Goal: Task Accomplishment & Management: Manage account settings

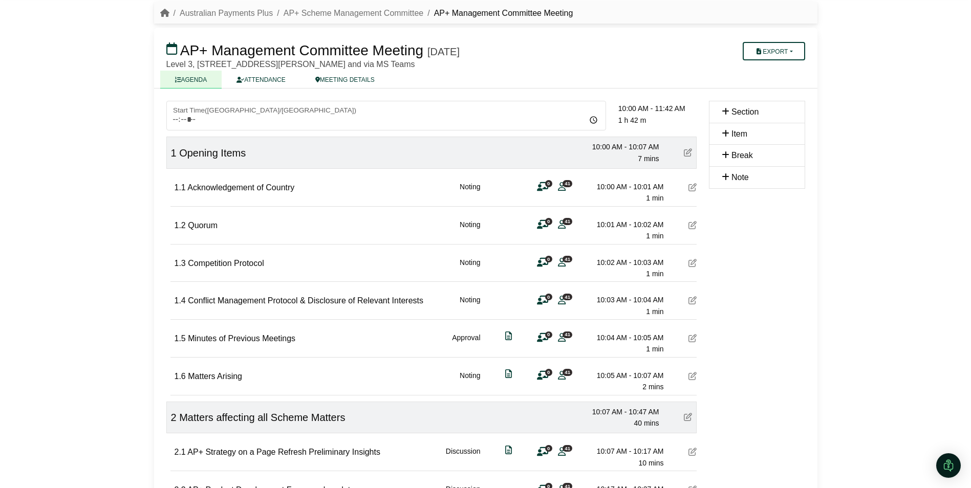
scroll to position [32, 0]
click at [693, 188] on icon at bounding box center [692, 188] width 8 height 8
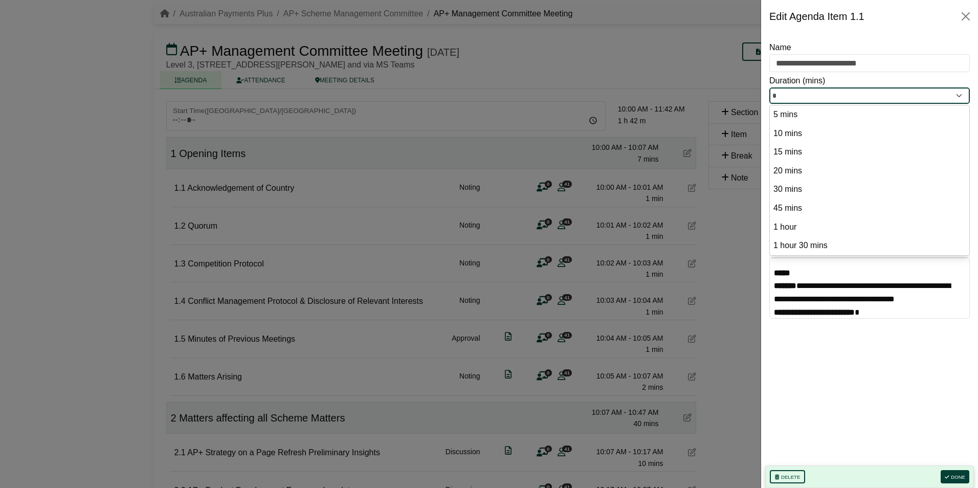
click at [952, 97] on input "*" at bounding box center [870, 95] width 201 height 16
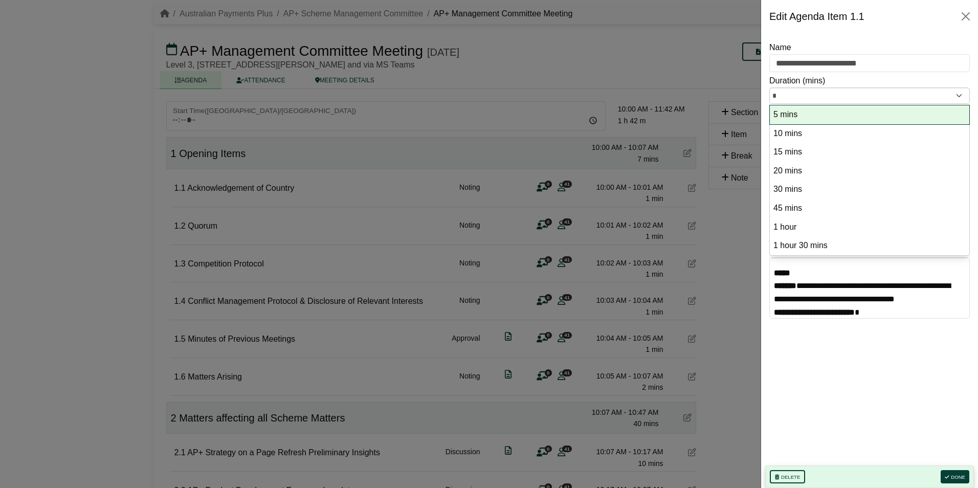
click at [800, 114] on option "5 mins" at bounding box center [870, 115] width 194 height 14
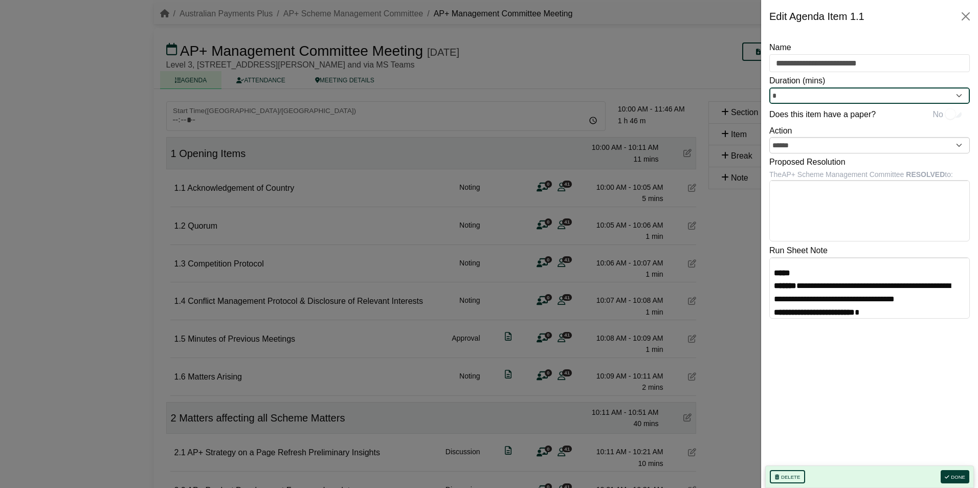
type input "*"
click at [957, 474] on button "Done" at bounding box center [955, 476] width 29 height 13
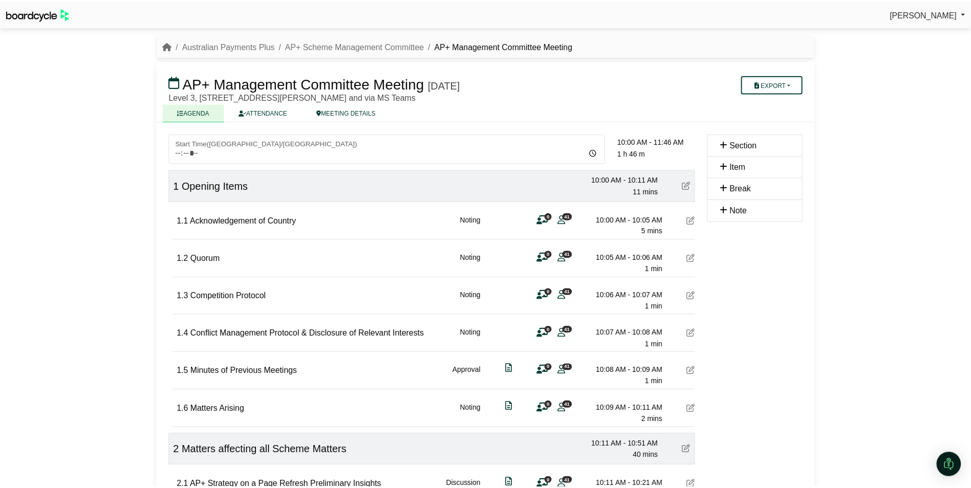
scroll to position [32, 0]
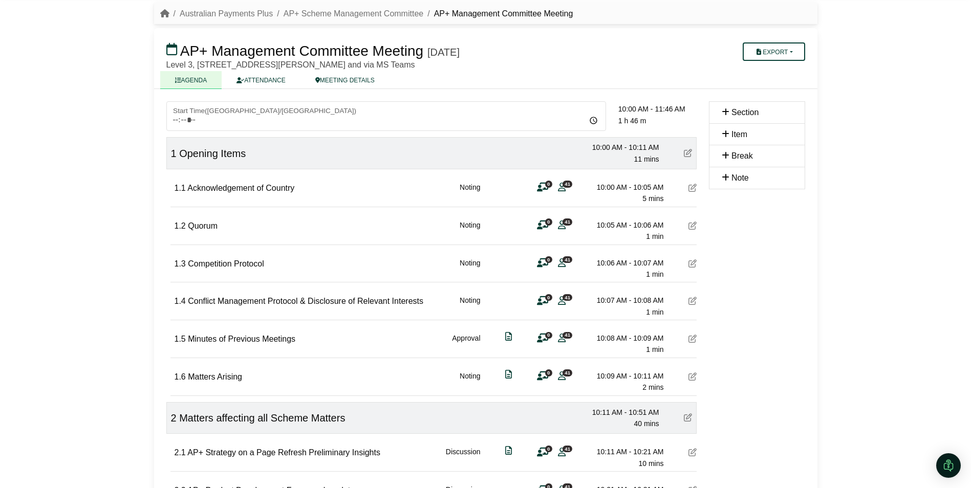
click at [689, 151] on icon at bounding box center [688, 153] width 8 height 8
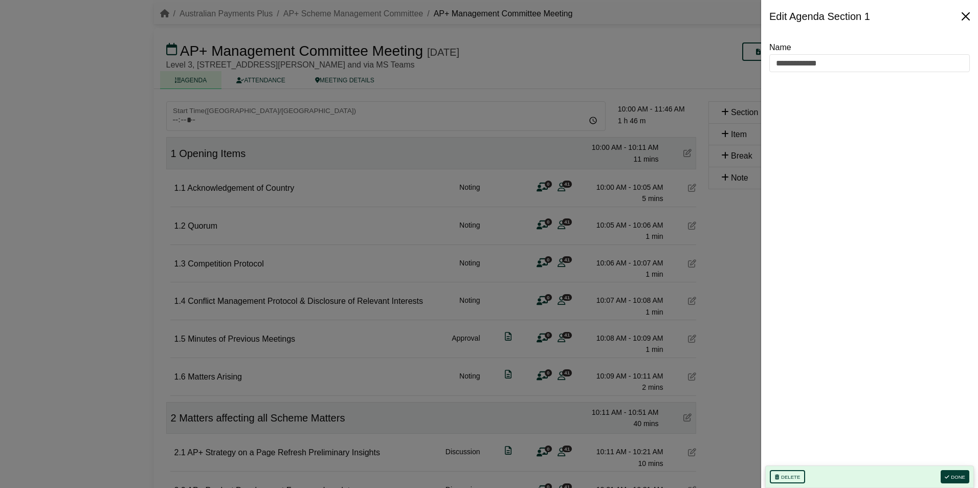
click at [960, 15] on button "Close" at bounding box center [966, 16] width 16 height 16
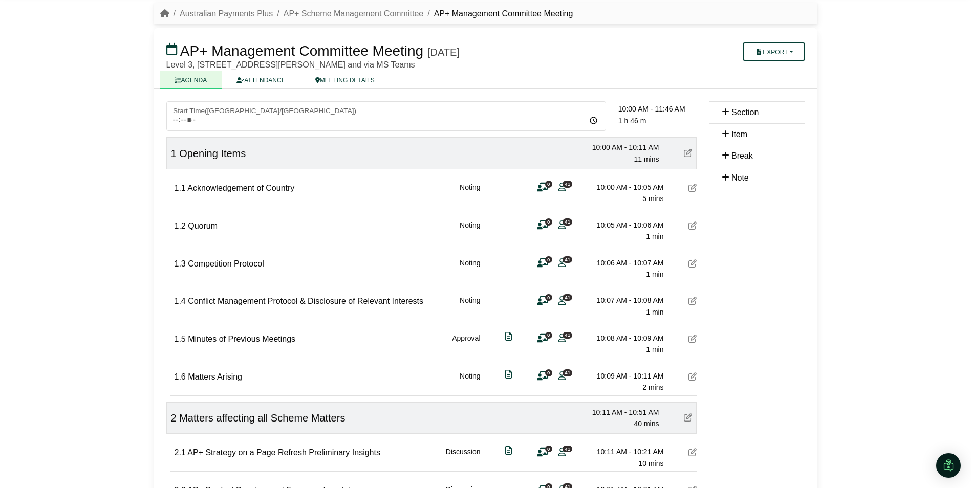
click at [693, 187] on icon at bounding box center [692, 188] width 8 height 8
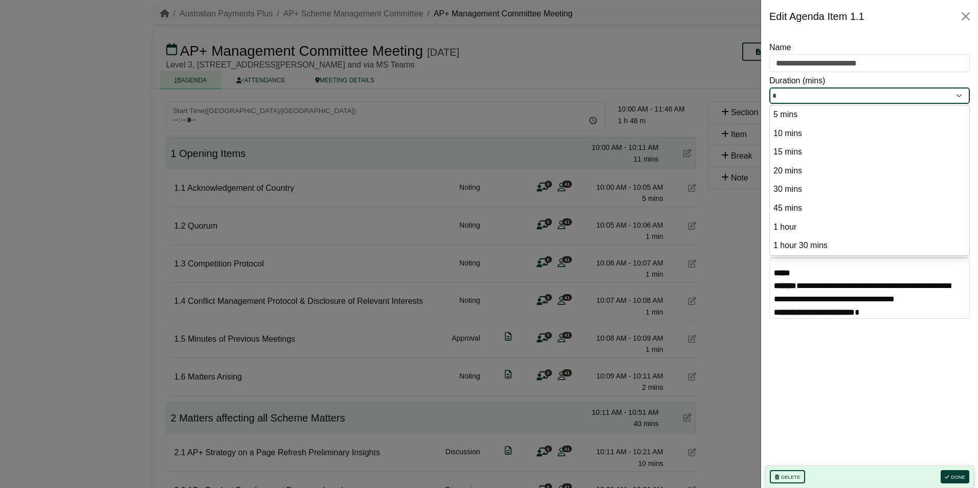
drag, startPoint x: 778, startPoint y: 94, endPoint x: 761, endPoint y: 94, distance: 16.9
click at [762, 94] on div "**********" at bounding box center [869, 260] width 217 height 455
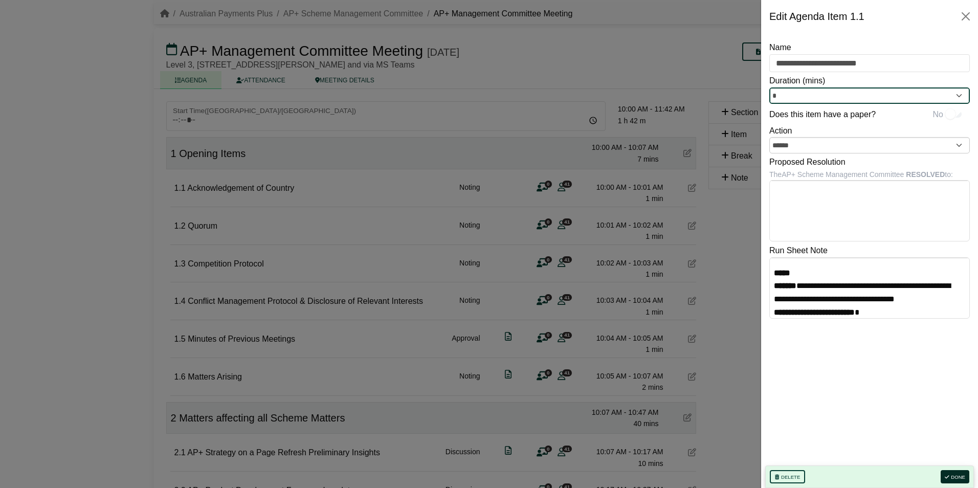
type input "*"
click at [964, 472] on button "Done" at bounding box center [955, 476] width 29 height 13
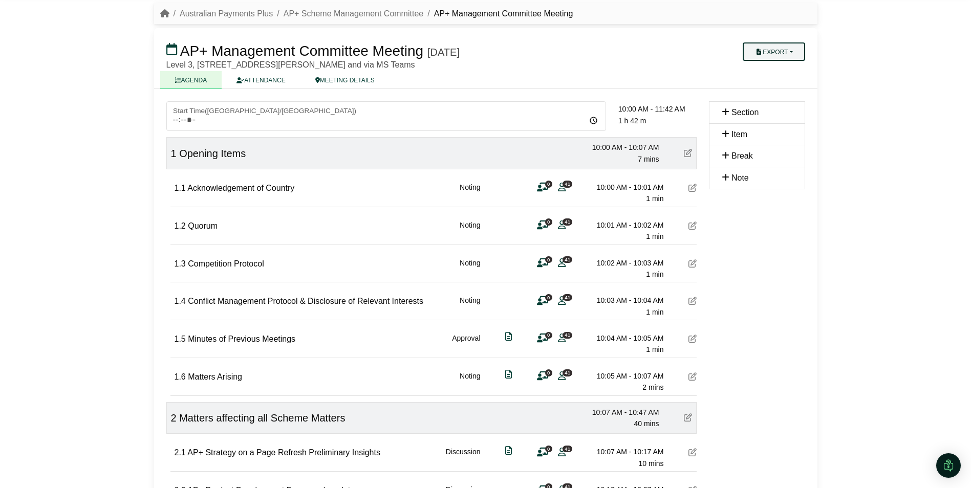
click at [767, 48] on button "Export" at bounding box center [773, 51] width 62 height 18
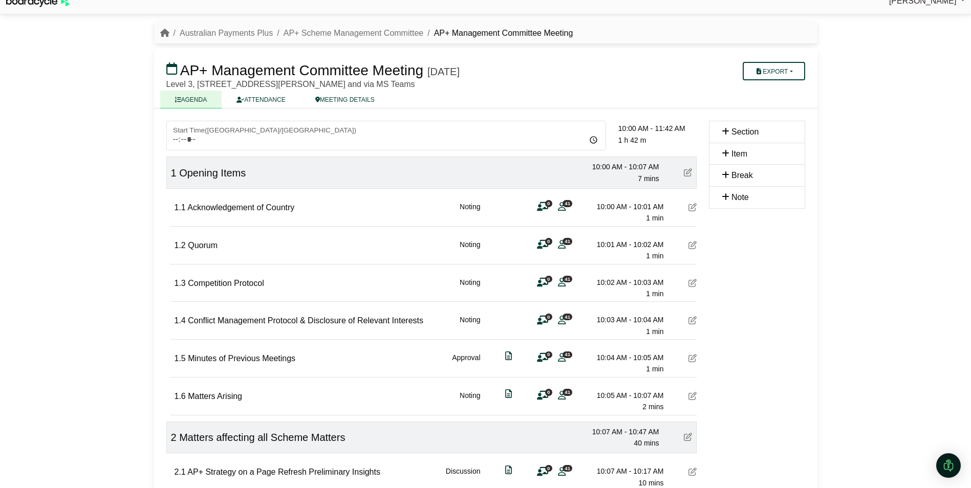
scroll to position [0, 0]
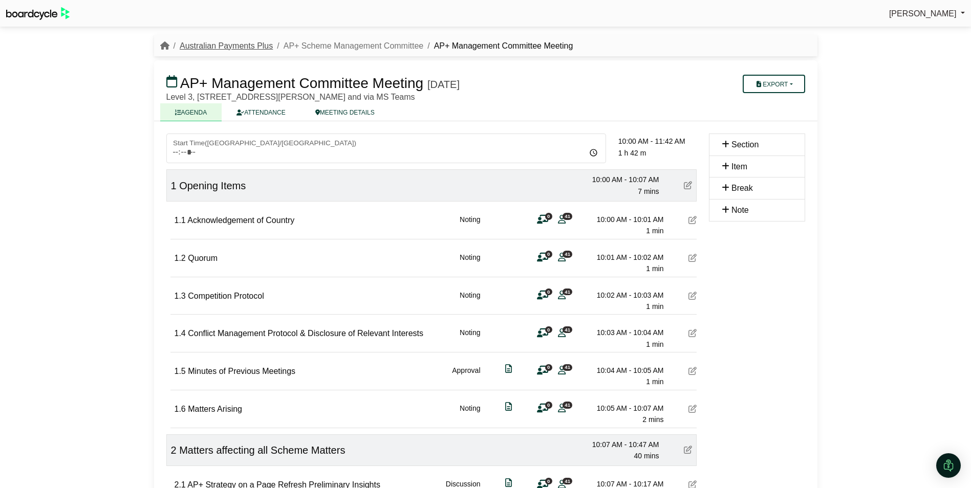
click at [219, 42] on link "Australian Payments Plus" at bounding box center [226, 45] width 93 height 9
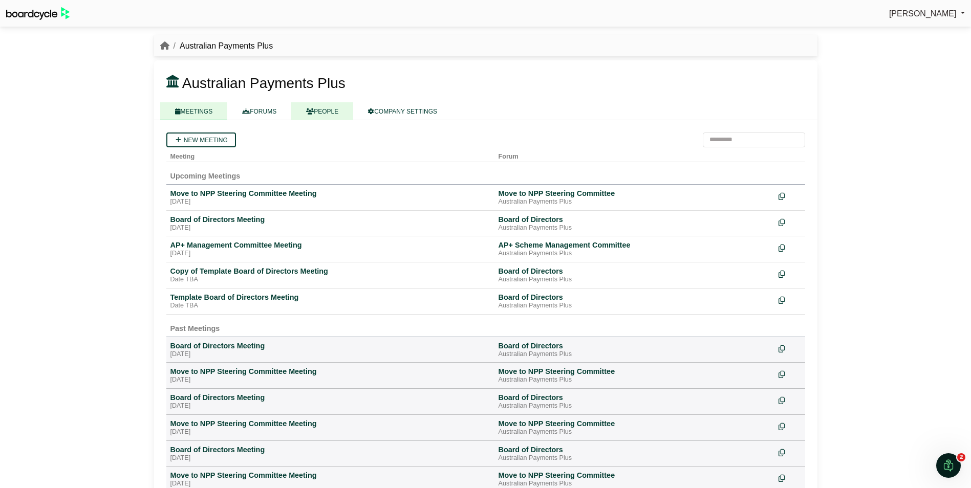
click at [326, 109] on link "PEOPLE" at bounding box center [322, 111] width 62 height 18
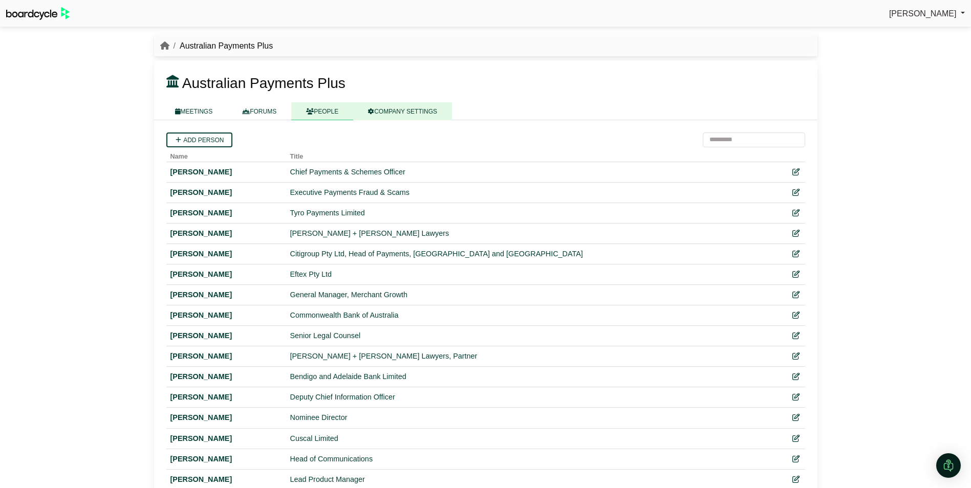
click at [394, 109] on link "COMPANY SETTINGS" at bounding box center [402, 111] width 99 height 18
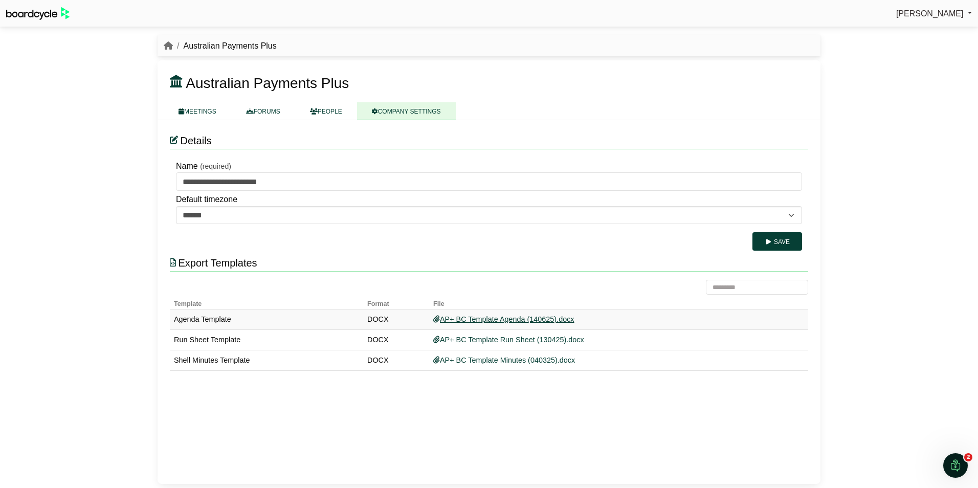
click at [483, 316] on link "AP+ BC Template Agenda (140625).docx" at bounding box center [503, 319] width 141 height 8
click at [483, 321] on link "AP+ BC Template Agenda (140625).docx" at bounding box center [503, 319] width 141 height 8
click at [203, 112] on link "MEETINGS" at bounding box center [198, 111] width 68 height 18
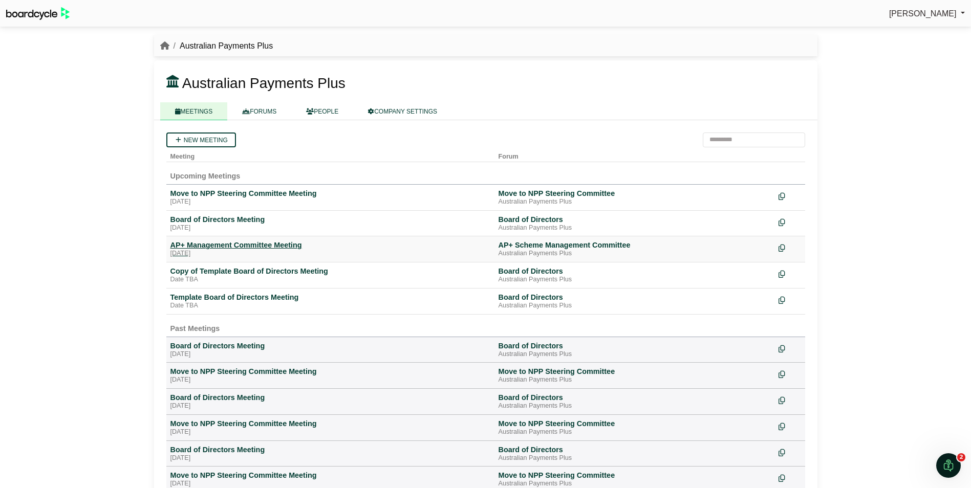
click at [249, 246] on div "AP+ Management Committee Meeting" at bounding box center [330, 244] width 320 height 9
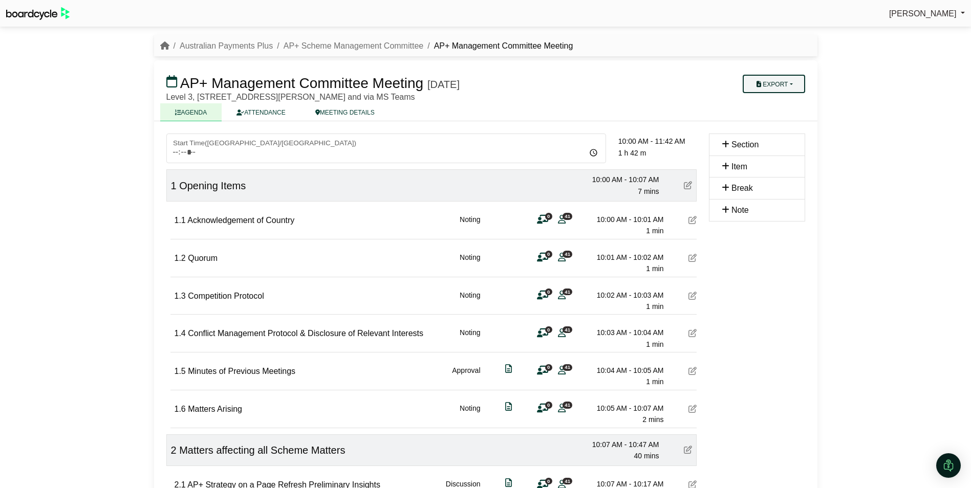
click at [777, 81] on button "Export" at bounding box center [773, 84] width 62 height 18
click at [765, 101] on link "Agenda" at bounding box center [786, 101] width 89 height 15
click at [886, 75] on div "[PERSON_NAME] Sign Out Australian Payments Plus AP+ Scheme Management Committee…" at bounding box center [485, 244] width 971 height 488
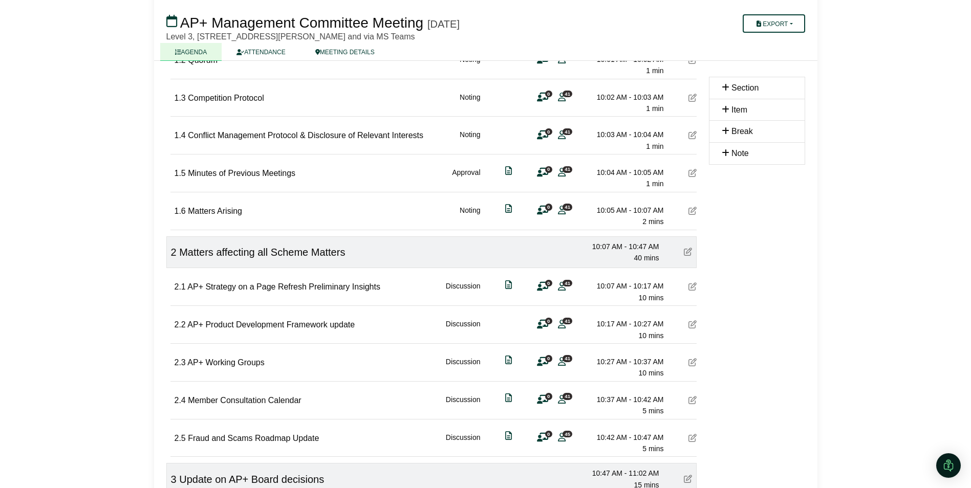
scroll to position [199, 0]
click at [428, 210] on div "1.6 Matters Arising Noting 0 41 10:05 AM - 10:07 AM 2 mins" at bounding box center [435, 209] width 522 height 35
